Goal: Task Accomplishment & Management: Manage account settings

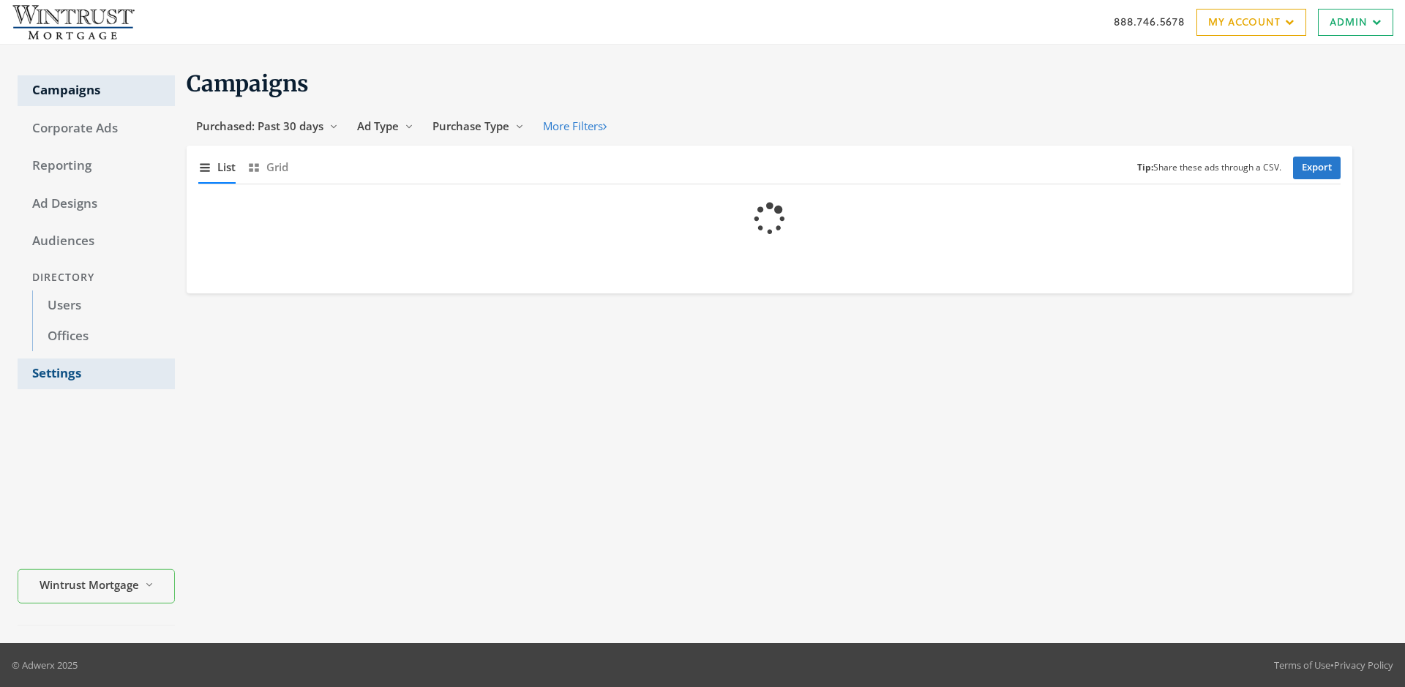
click at [96, 374] on link "Settings" at bounding box center [96, 373] width 157 height 31
select select "[PERSON_NAME]"
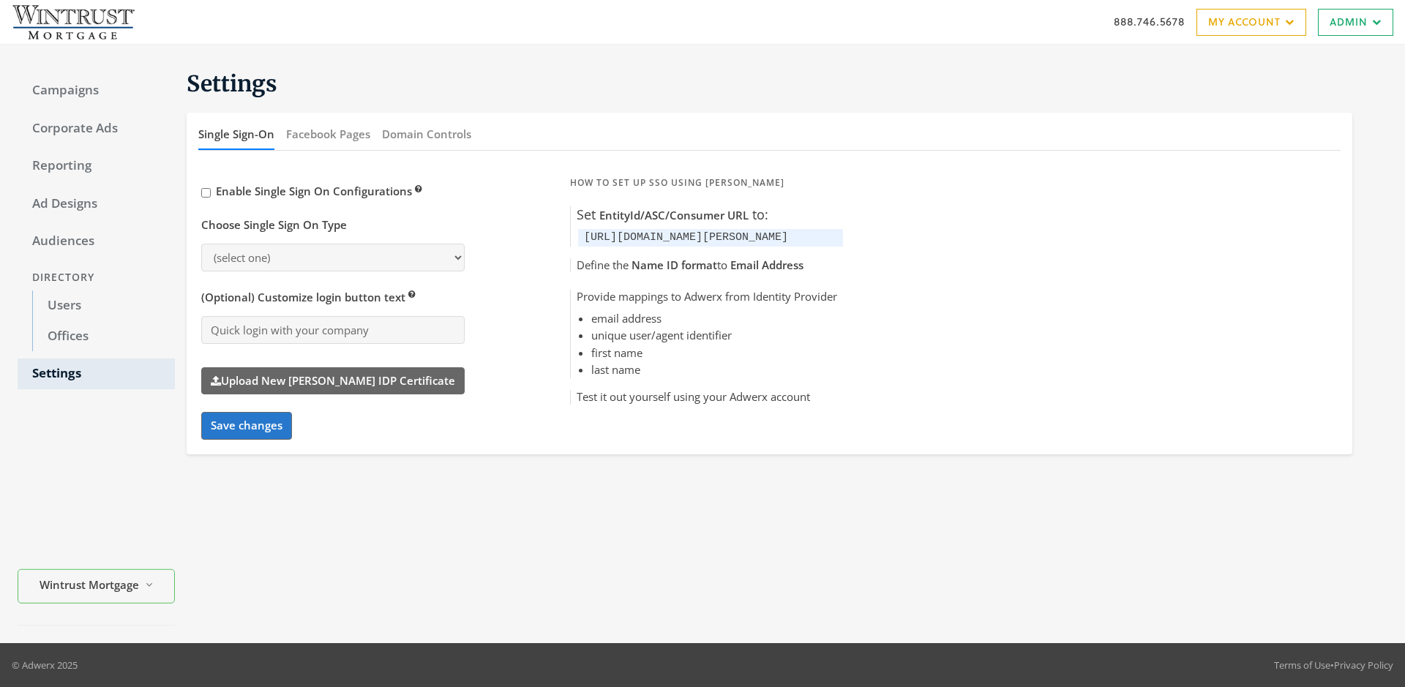
click at [426, 134] on button "Domain Controls" at bounding box center [426, 134] width 89 height 31
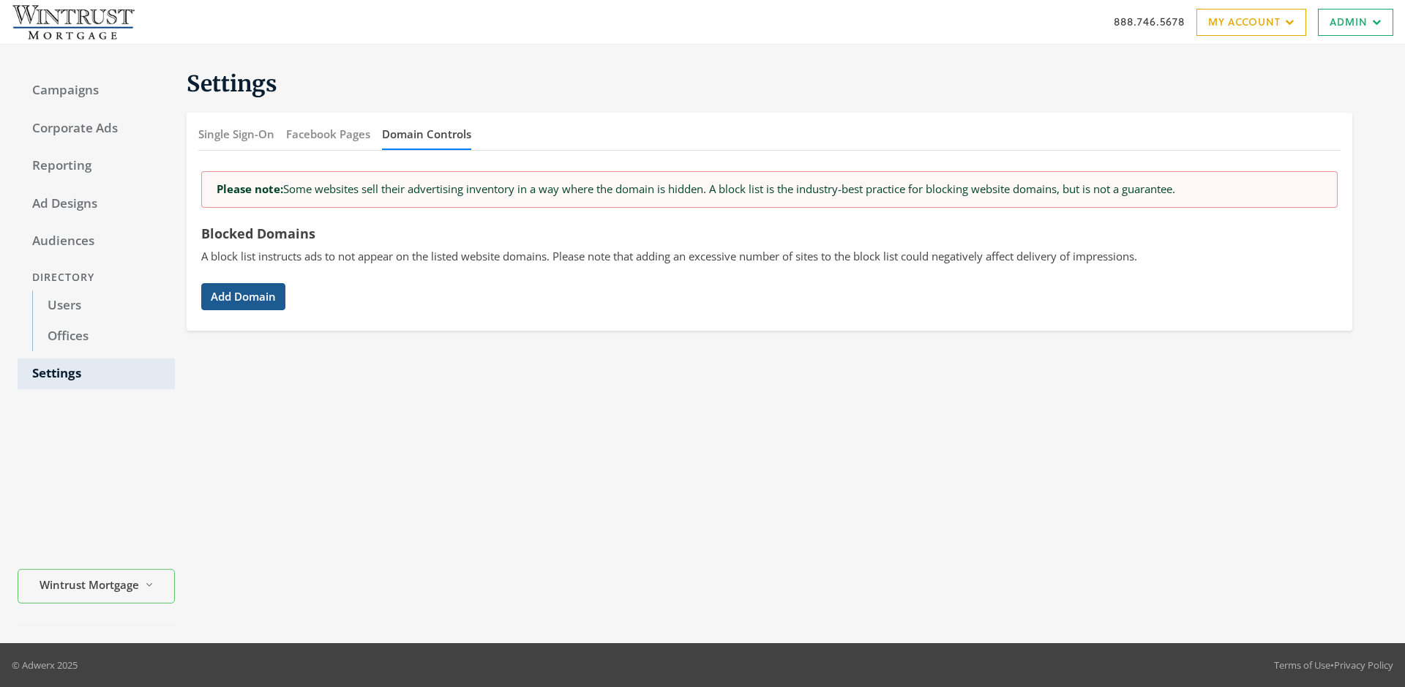
click at [243, 296] on button "Add Domain" at bounding box center [243, 296] width 84 height 27
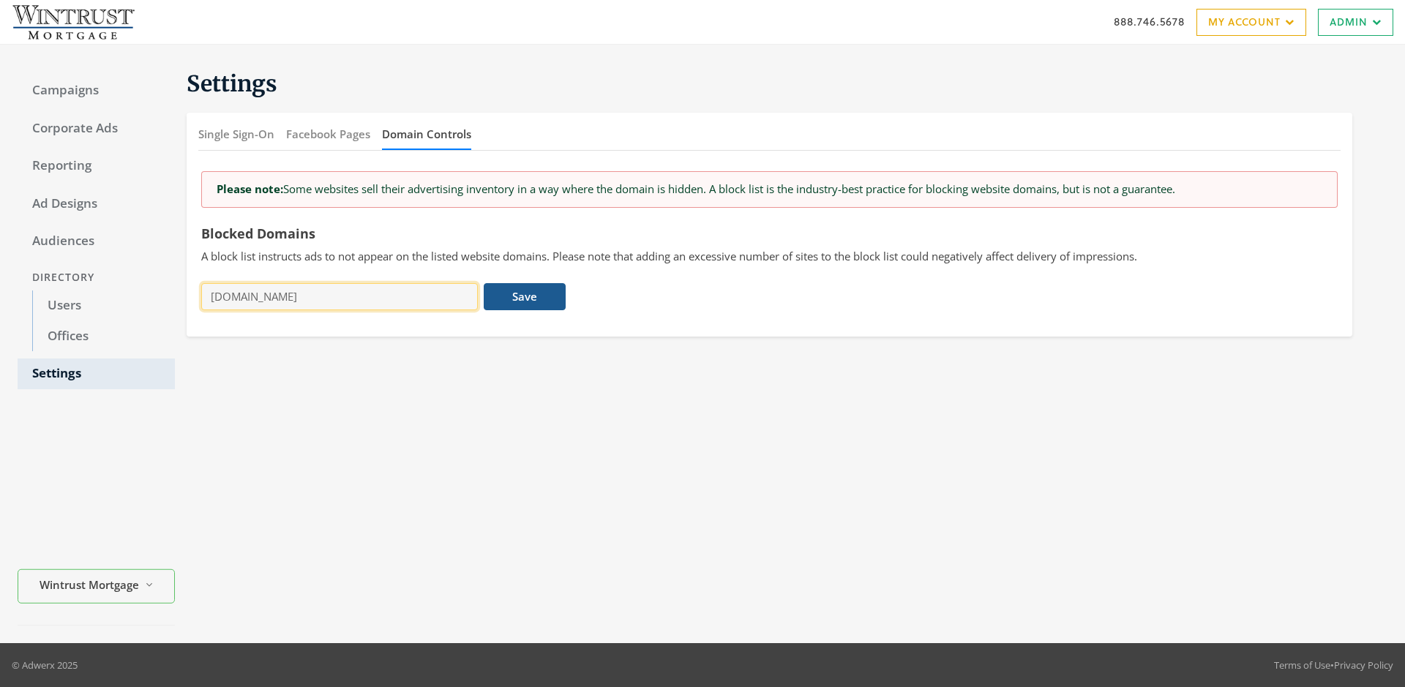
type input "[DOMAIN_NAME]"
click at [525, 296] on button "Save" at bounding box center [524, 296] width 81 height 27
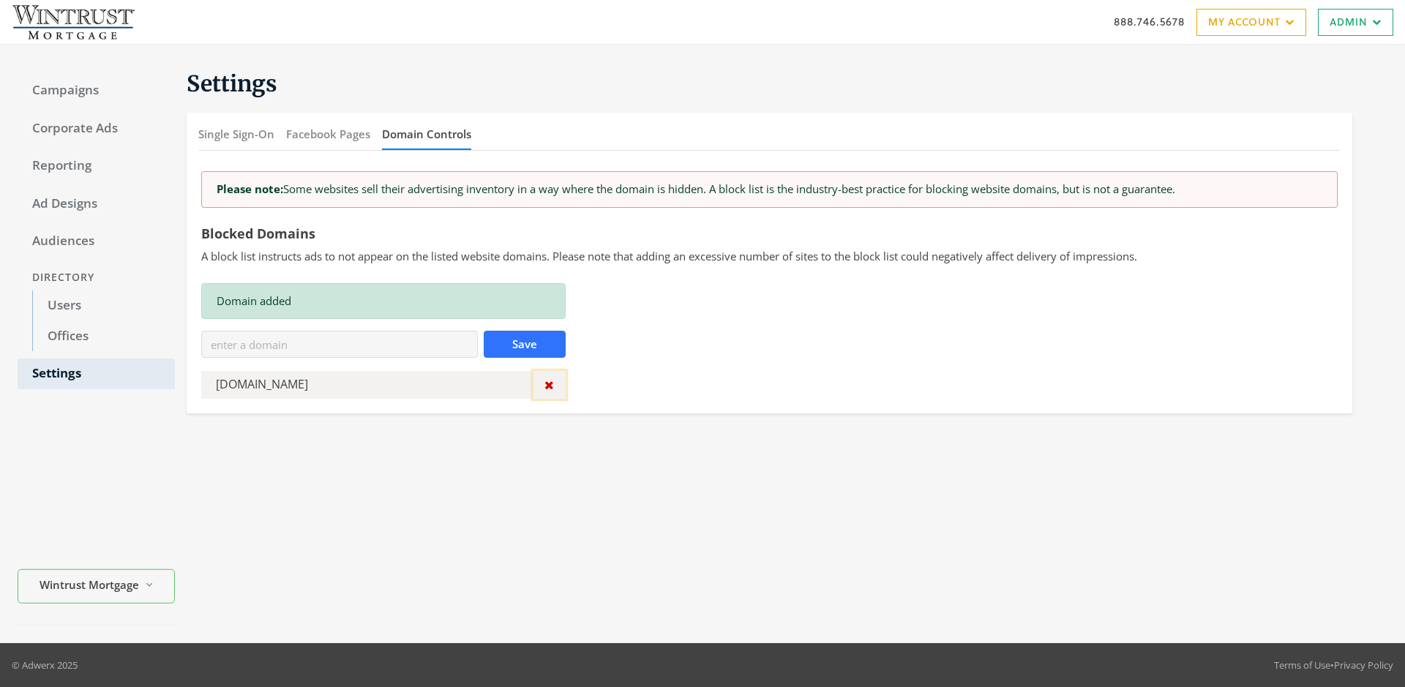
click at [549, 385] on icon "button" at bounding box center [549, 385] width 10 height 12
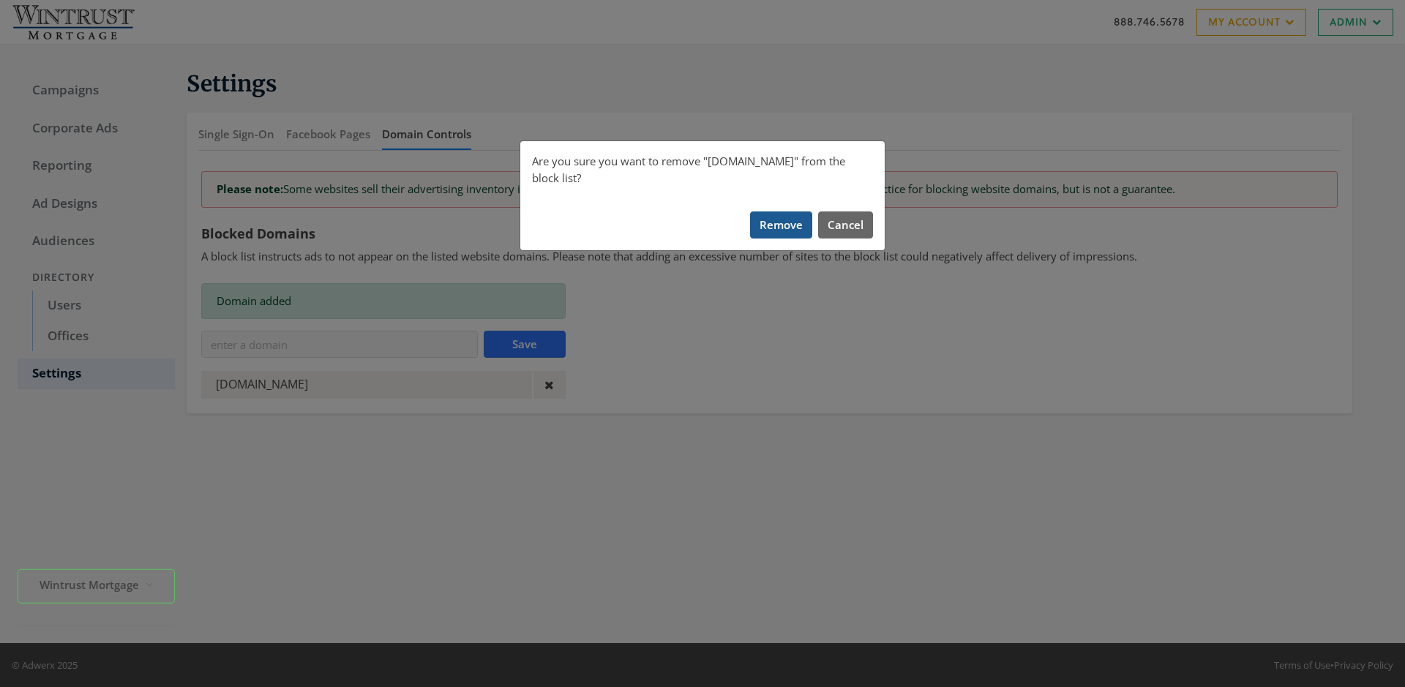
click at [781, 211] on button "Remove" at bounding box center [781, 224] width 62 height 27
